Goal: Information Seeking & Learning: Check status

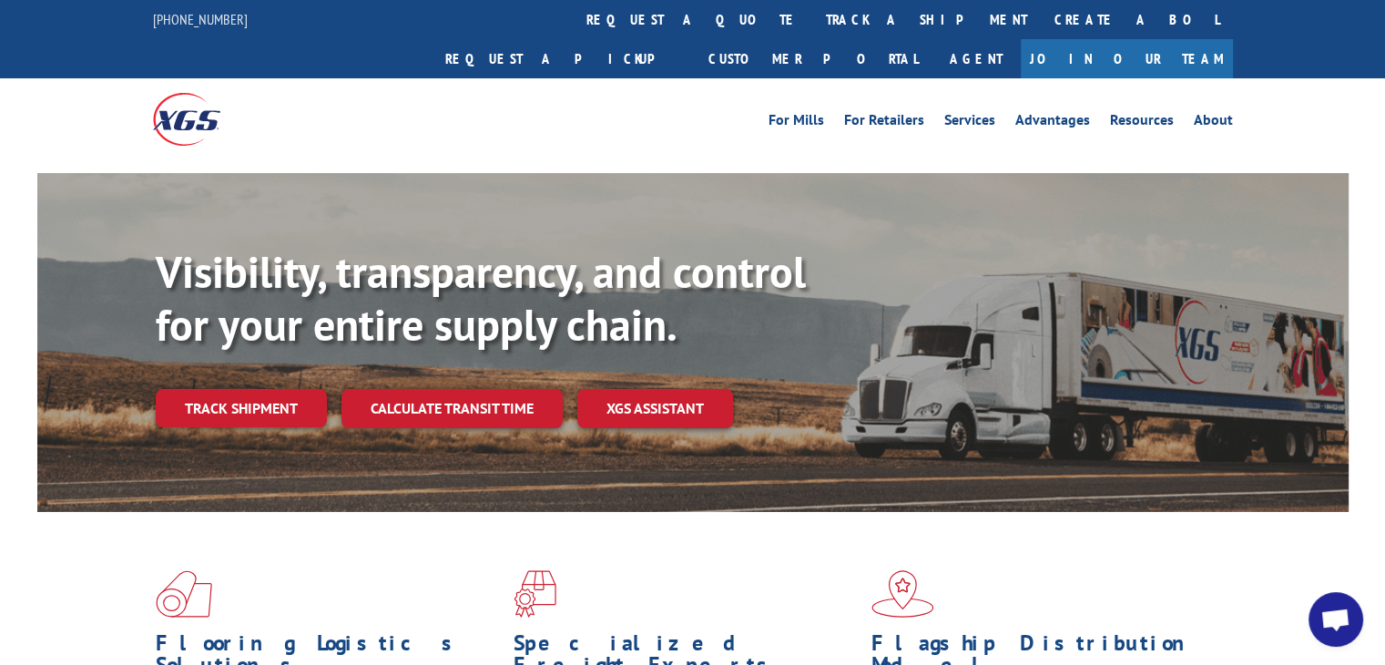
click at [812, 7] on link "track a shipment" at bounding box center [926, 19] width 228 height 39
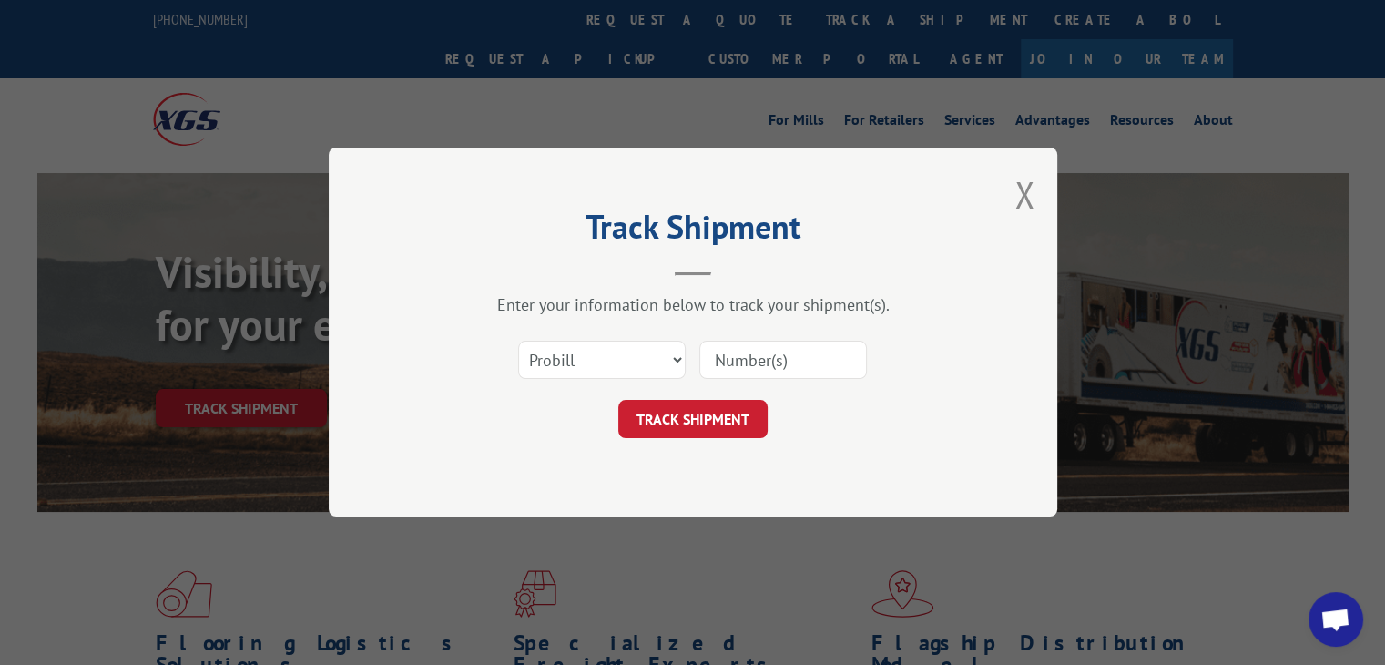
click at [597, 336] on div "Select category... Probill BOL PO" at bounding box center [693, 360] width 546 height 60
drag, startPoint x: 598, startPoint y: 358, endPoint x: 598, endPoint y: 376, distance: 18.2
click at [598, 358] on select "Select category... Probill BOL PO" at bounding box center [602, 360] width 168 height 38
select select "po"
click at [518, 341] on select "Select category... Probill BOL PO" at bounding box center [602, 360] width 168 height 38
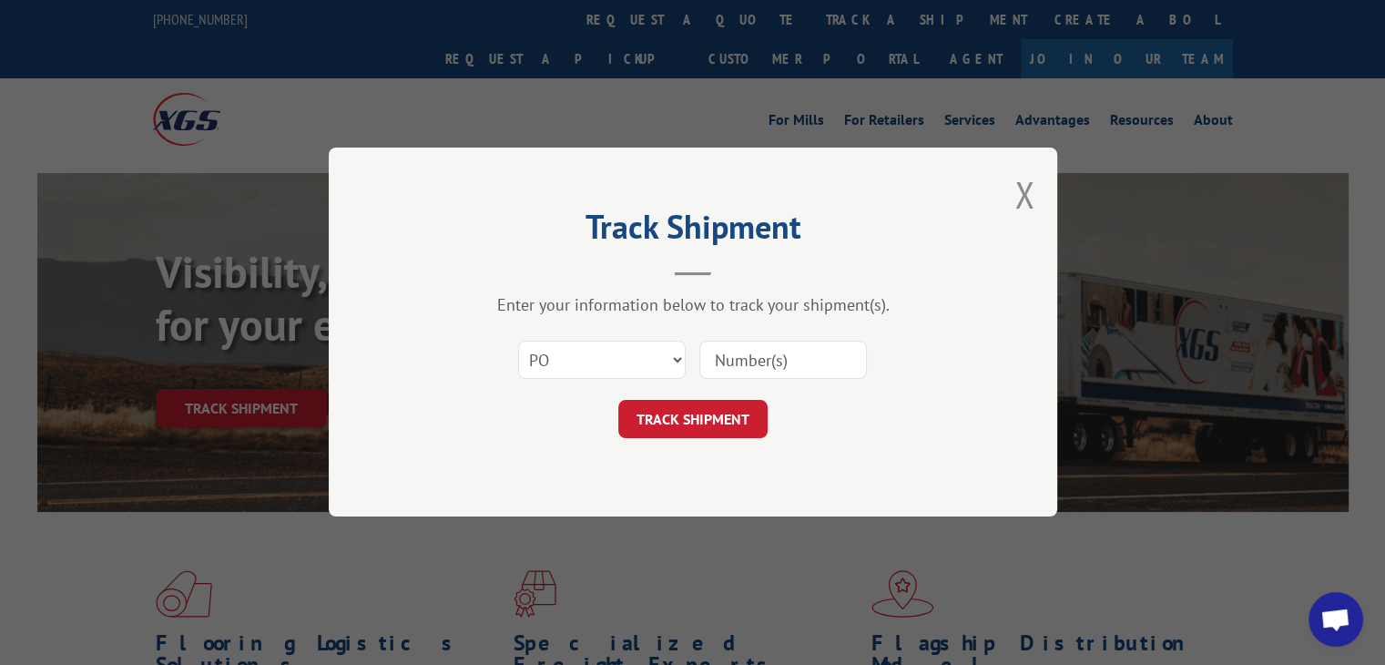
click at [750, 359] on input at bounding box center [783, 360] width 168 height 38
paste input "87522637"
type input "87522637"
click at [712, 414] on button "TRACK SHIPMENT" at bounding box center [692, 420] width 149 height 38
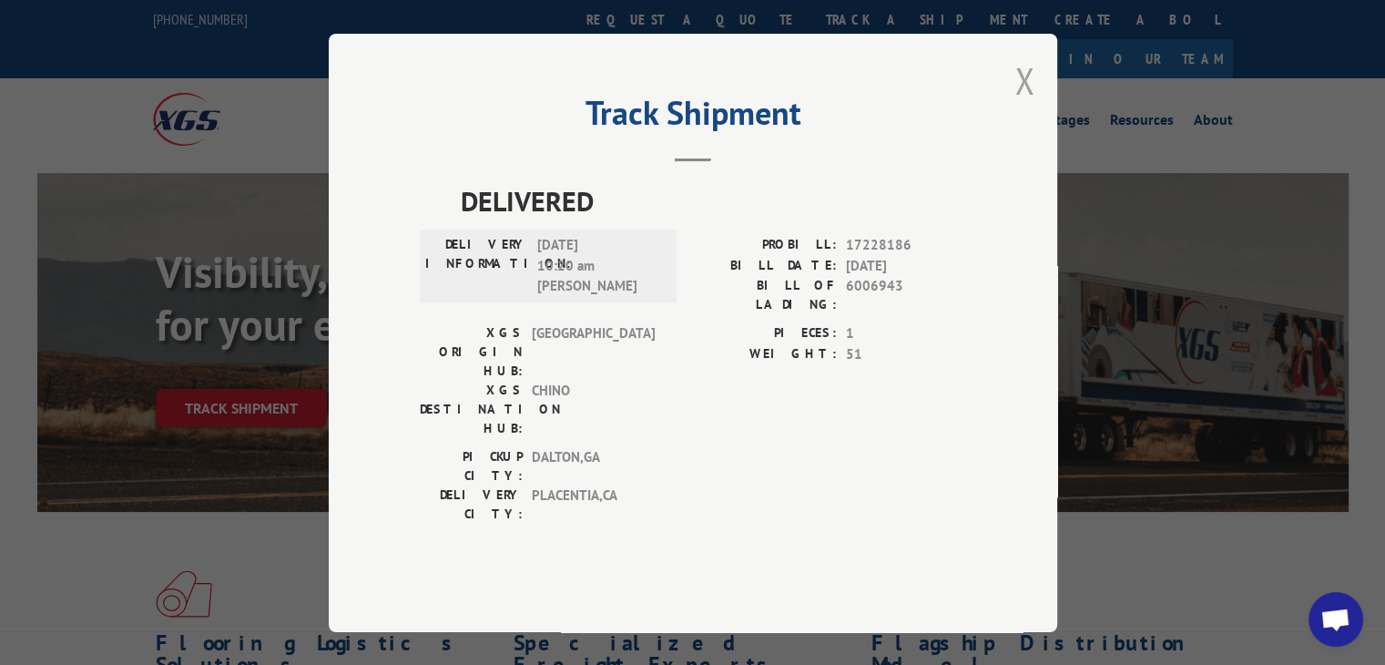
click at [1029, 105] on button "Close modal" at bounding box center [1024, 80] width 20 height 48
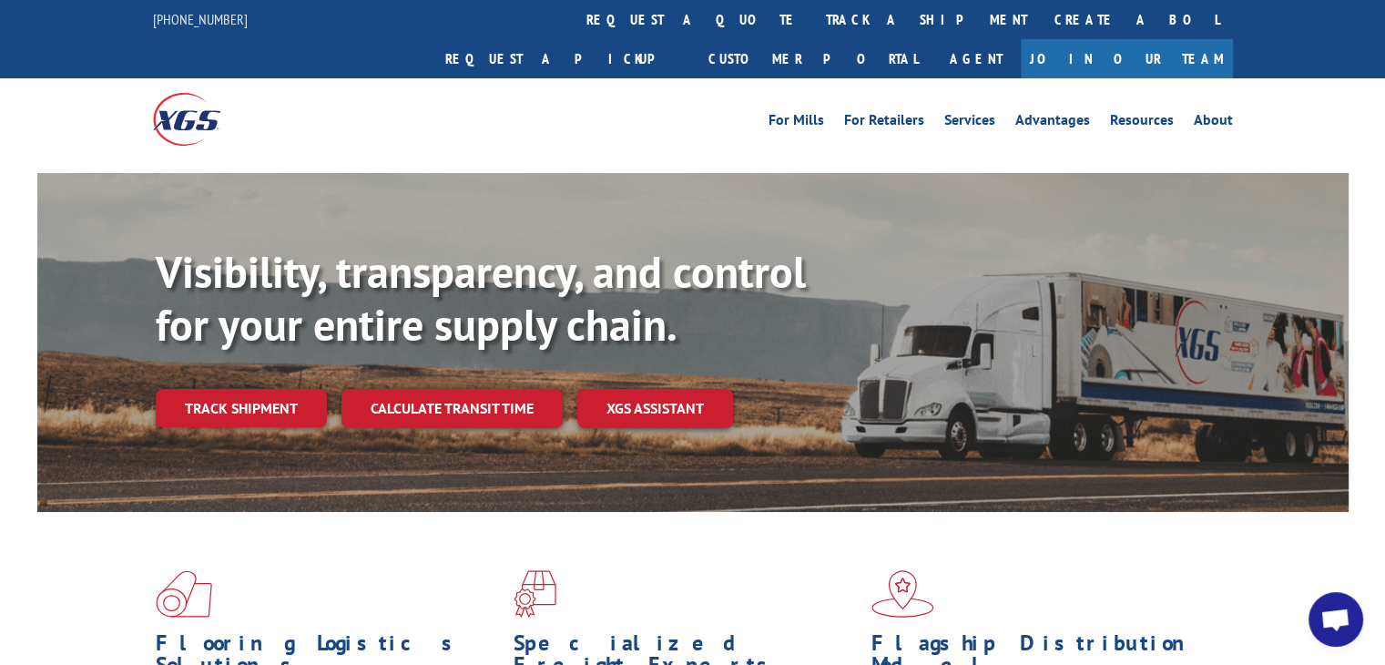
click at [569, 96] on div "For Mills For Retailers Services Advantages Resources About For Mills For Retai…" at bounding box center [693, 118] width 1080 height 81
